Goal: Find contact information: Find contact information

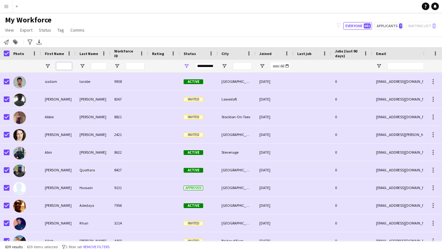
click at [62, 67] on input "First Name Filter Input" at bounding box center [64, 66] width 16 height 8
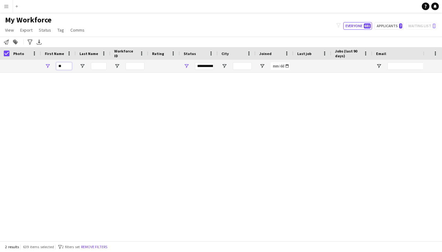
type input "*"
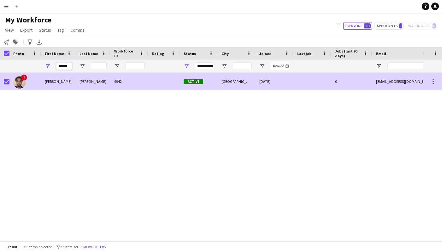
type input "******"
drag, startPoint x: 57, startPoint y: 76, endPoint x: 54, endPoint y: 82, distance: 6.4
click at [54, 82] on div "[PERSON_NAME]" at bounding box center [58, 81] width 35 height 17
click at [56, 81] on div "[PERSON_NAME]" at bounding box center [58, 81] width 35 height 17
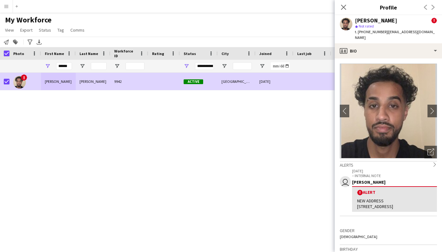
drag, startPoint x: 358, startPoint y: 200, endPoint x: 389, endPoint y: 174, distance: 41.0
click at [430, 202] on div "NEW ADDRESS [STREET_ADDRESS]" at bounding box center [395, 203] width 75 height 11
copy div "[STREET_ADDRESS]"
drag, startPoint x: 388, startPoint y: 31, endPoint x: 433, endPoint y: 32, distance: 45.8
click at [433, 32] on div "[PERSON_NAME] ! star Not rated t. [PHONE_NUMBER] | [EMAIL_ADDRESS][DOMAIN_NAME]" at bounding box center [388, 29] width 107 height 28
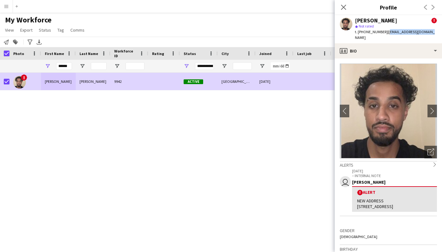
copy span "[EMAIL_ADDRESS][DOMAIN_NAME]"
drag, startPoint x: 59, startPoint y: 67, endPoint x: 82, endPoint y: 64, distance: 22.9
click at [82, 64] on div "******" at bounding box center [342, 66] width 685 height 13
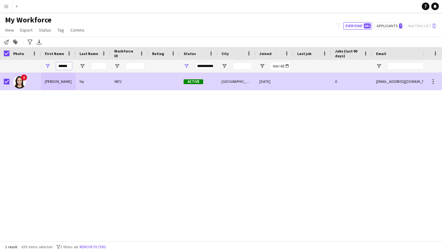
type input "******"
click at [51, 80] on div "[PERSON_NAME]" at bounding box center [58, 81] width 35 height 17
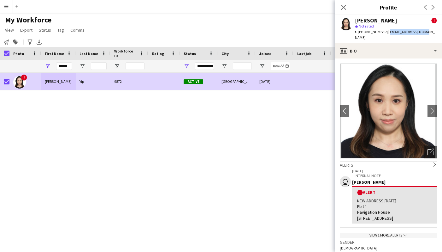
drag, startPoint x: 386, startPoint y: 31, endPoint x: 422, endPoint y: 32, distance: 36.6
click at [422, 32] on div "[PERSON_NAME] ! star Not rated t. [PHONE_NUMBER] | [EMAIL_ADDRESS][DOMAIN_NAME]" at bounding box center [388, 29] width 107 height 28
copy span "[EMAIL_ADDRESS][DOMAIN_NAME]"
drag, startPoint x: 344, startPoint y: 6, endPoint x: 126, endPoint y: 14, distance: 218.4
click at [344, 6] on icon "Close pop-in" at bounding box center [343, 7] width 5 height 5
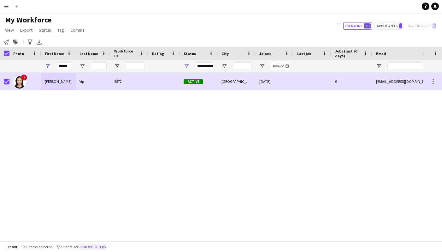
click at [100, 249] on button "Remove filters" at bounding box center [92, 246] width 29 height 7
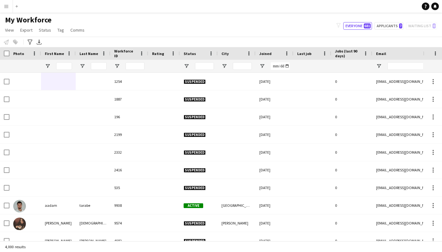
click at [7, 7] on app-icon "Menu" at bounding box center [6, 6] width 5 height 5
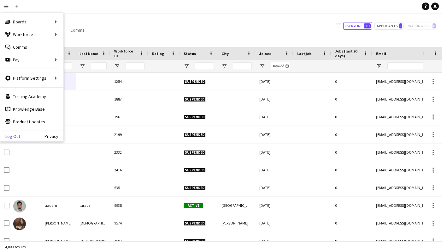
click at [13, 135] on link "Log Out" at bounding box center [10, 136] width 20 height 5
